Goal: Information Seeking & Learning: Learn about a topic

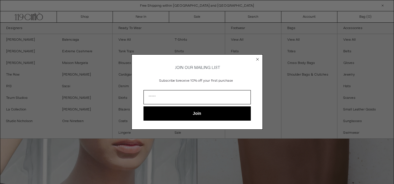
click at [258, 58] on icon "Close dialog" at bounding box center [257, 59] width 2 height 2
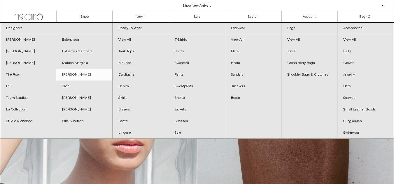
click at [67, 75] on link "[PERSON_NAME]" at bounding box center [84, 75] width 56 height 12
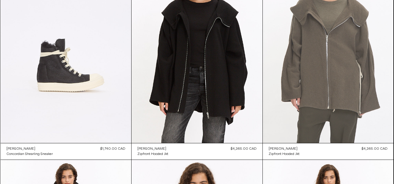
scroll to position [87, 0]
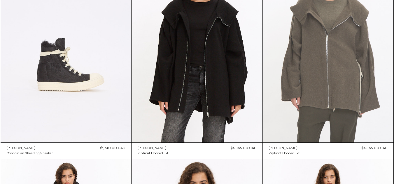
click at [326, 59] on at bounding box center [327, 45] width 131 height 196
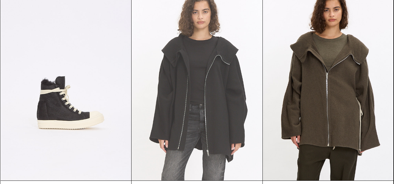
scroll to position [1311, 0]
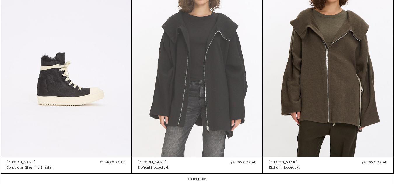
click at [211, 81] on at bounding box center [196, 59] width 131 height 196
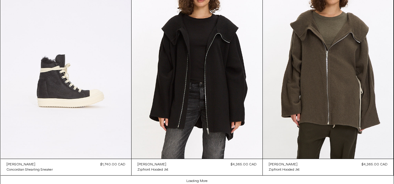
scroll to position [1311, 0]
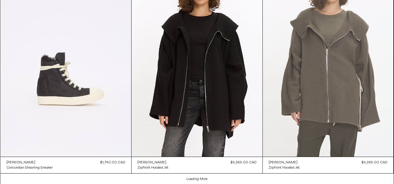
click at [321, 84] on at bounding box center [327, 59] width 131 height 196
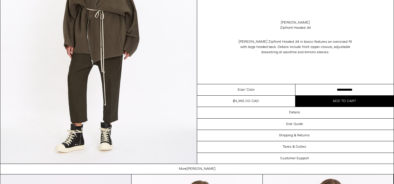
scroll to position [1107, 0]
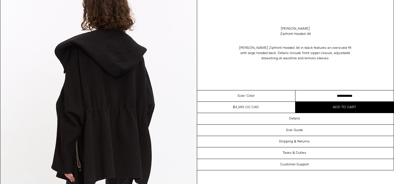
scroll to position [548, 0]
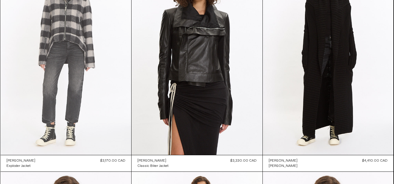
scroll to position [288, 0]
click at [76, 43] on at bounding box center [66, 57] width 131 height 196
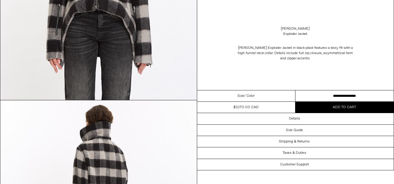
scroll to position [553, 0]
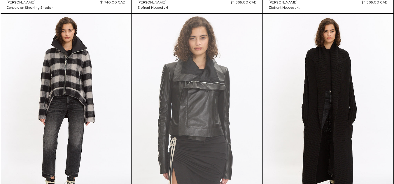
scroll to position [230, 0]
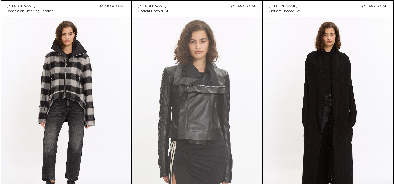
click at [204, 112] on at bounding box center [196, 115] width 131 height 196
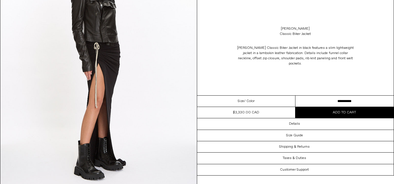
scroll to position [495, 0]
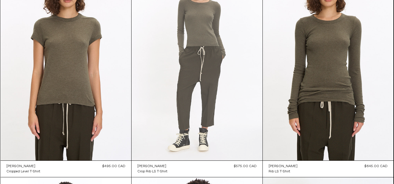
scroll to position [521, 0]
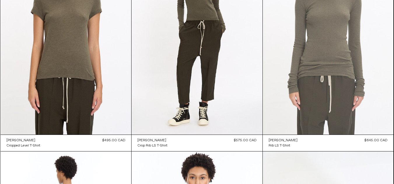
click at [345, 57] on at bounding box center [327, 37] width 131 height 196
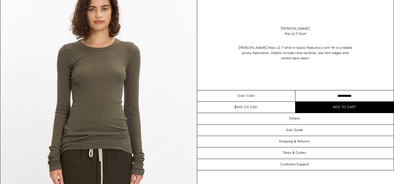
scroll to position [58, 0]
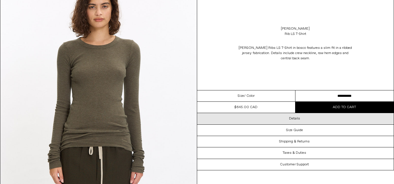
click at [296, 119] on h3 "Details" at bounding box center [294, 119] width 11 height 4
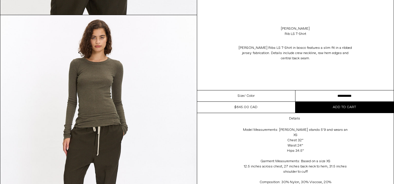
scroll to position [757, 0]
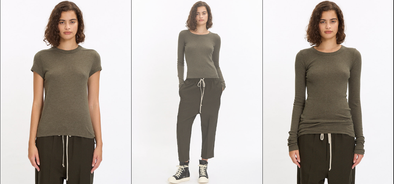
scroll to position [463, 0]
click at [194, 59] on at bounding box center [196, 95] width 131 height 196
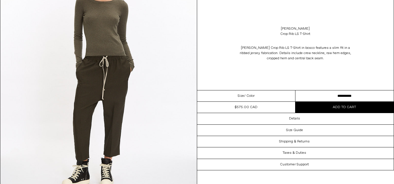
scroll to position [87, 0]
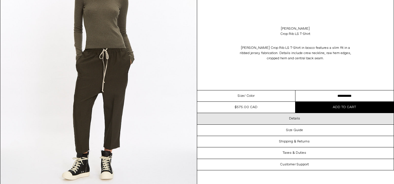
click at [297, 118] on h3 "Details" at bounding box center [294, 119] width 11 height 4
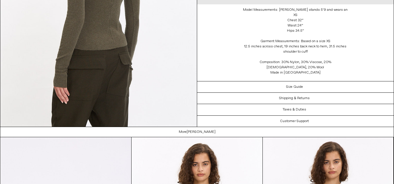
scroll to position [903, 0]
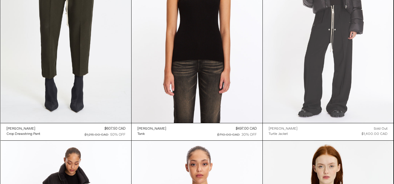
scroll to position [2211, 0]
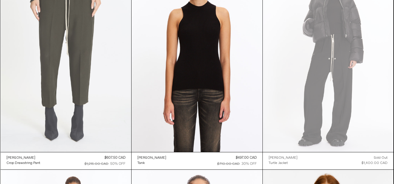
click at [89, 97] on at bounding box center [66, 54] width 131 height 196
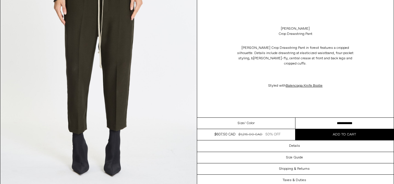
scroll to position [58, 0]
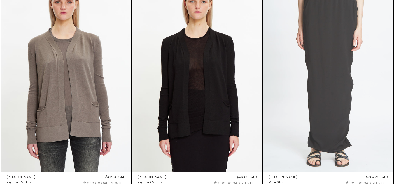
scroll to position [2832, 0]
click at [328, 84] on at bounding box center [327, 74] width 131 height 196
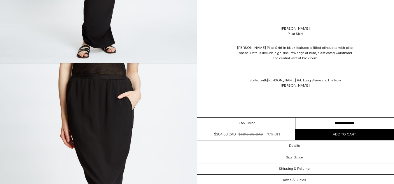
scroll to position [466, 0]
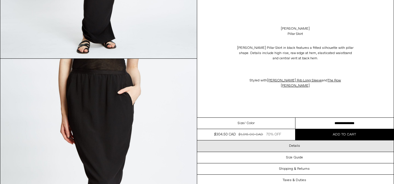
click at [291, 144] on h3 "Details" at bounding box center [294, 146] width 11 height 4
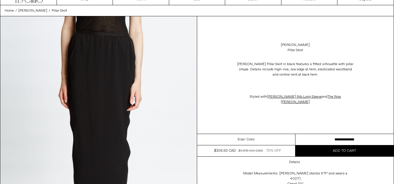
scroll to position [0, 0]
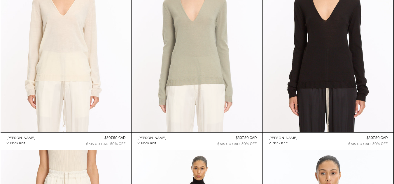
click at [204, 69] on at bounding box center [196, 34] width 131 height 196
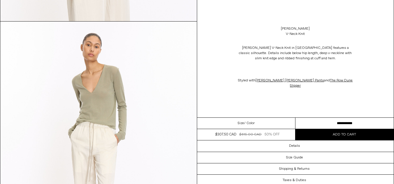
scroll to position [757, 0]
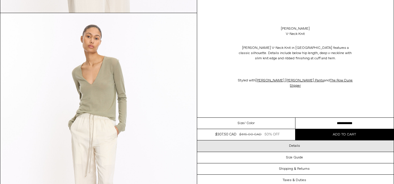
click at [298, 144] on h3 "Details" at bounding box center [294, 146] width 11 height 4
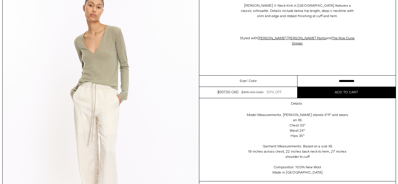
scroll to position [787, 0]
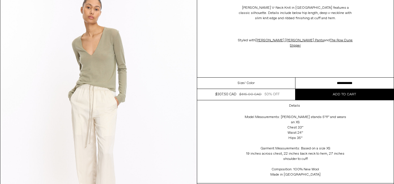
click at [93, 71] on img at bounding box center [98, 106] width 196 height 245
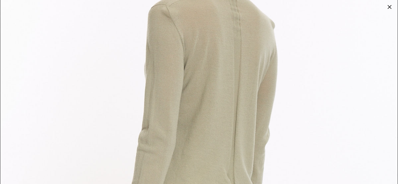
scroll to position [1223, 0]
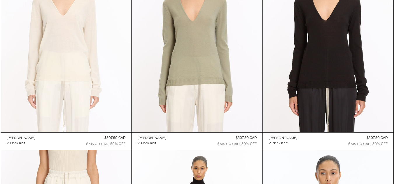
click at [66, 77] on at bounding box center [66, 34] width 131 height 196
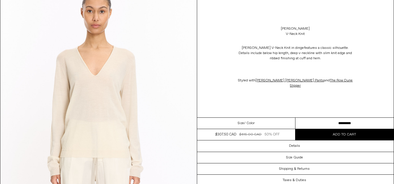
scroll to position [58, 0]
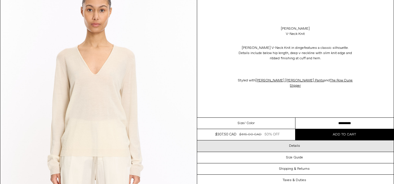
click at [290, 144] on h3 "Details" at bounding box center [294, 146] width 11 height 4
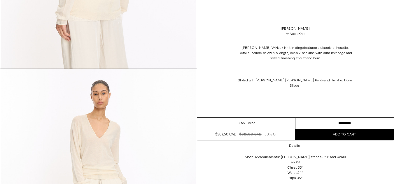
scroll to position [705, 0]
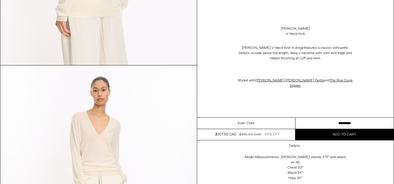
drag, startPoint x: 330, startPoint y: 167, endPoint x: 328, endPoint y: 164, distance: 3.8
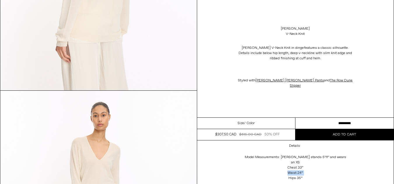
scroll to position [676, 0]
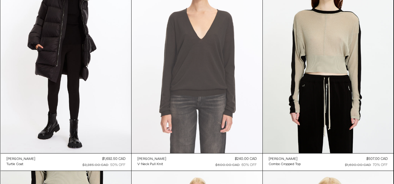
scroll to position [2405, 0]
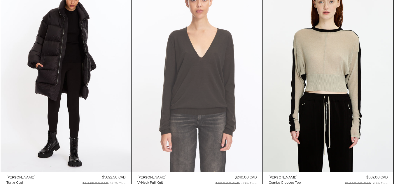
click at [200, 96] on at bounding box center [196, 74] width 131 height 196
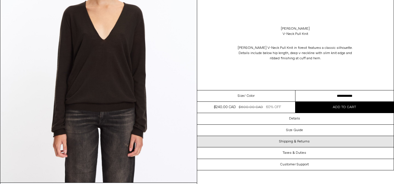
scroll to position [117, 0]
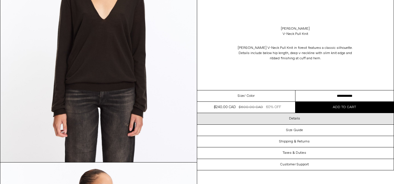
click at [295, 117] on h3 "Details" at bounding box center [294, 119] width 11 height 4
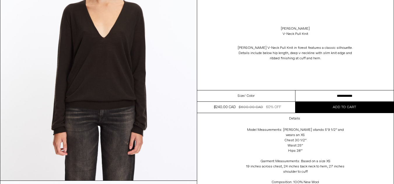
scroll to position [27, 0]
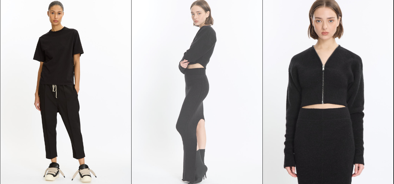
scroll to position [1960, 0]
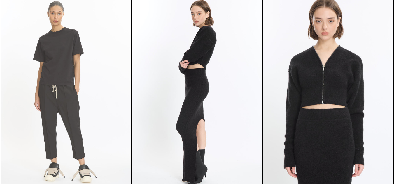
click at [61, 68] on at bounding box center [66, 92] width 131 height 196
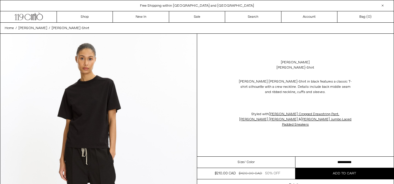
click at [91, 100] on img at bounding box center [98, 156] width 196 height 245
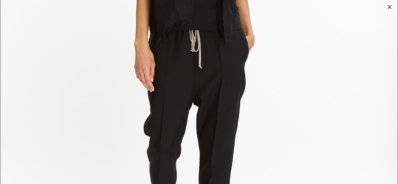
scroll to position [2185, 0]
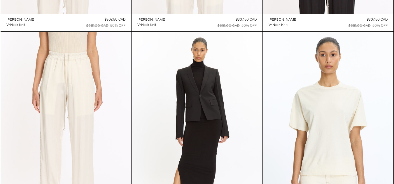
scroll to position [1735, 0]
